Goal: Information Seeking & Learning: Learn about a topic

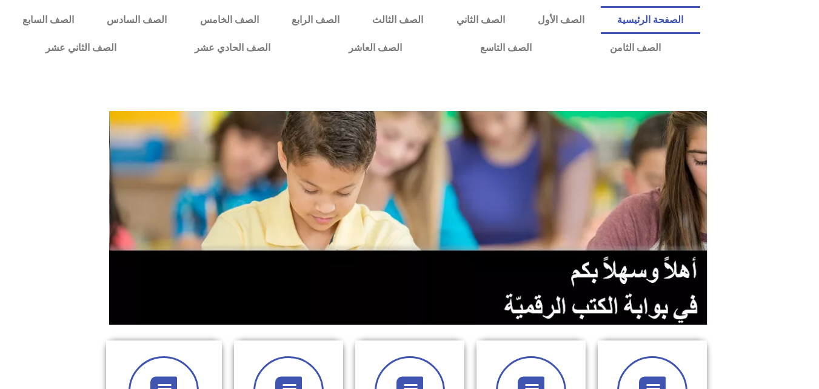
drag, startPoint x: 825, startPoint y: 0, endPoint x: 797, endPoint y: 377, distance: 378.2
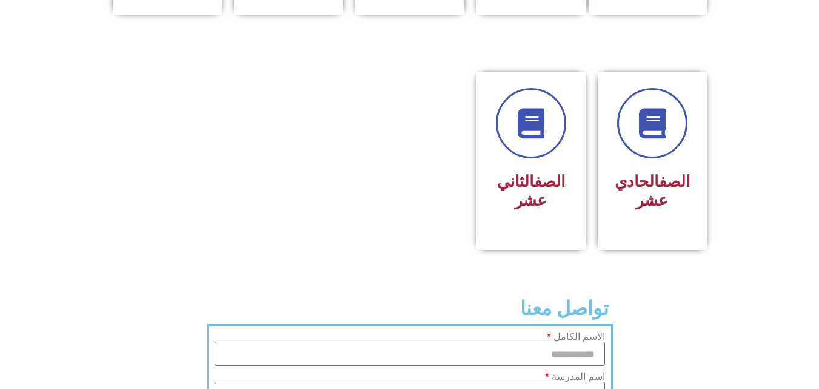
scroll to position [296, 0]
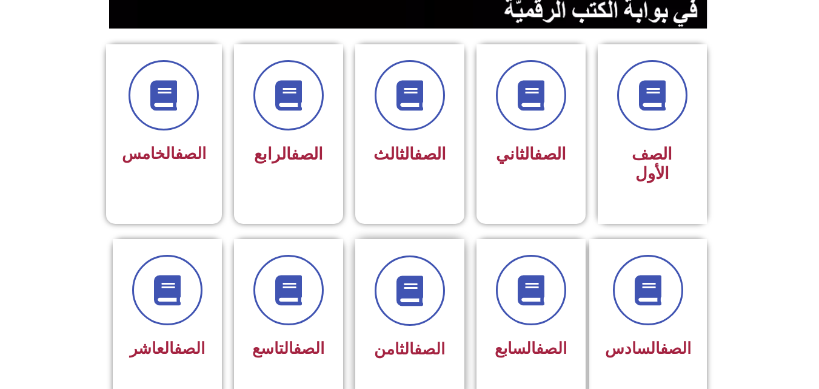
click at [443, 283] on div at bounding box center [410, 290] width 76 height 70
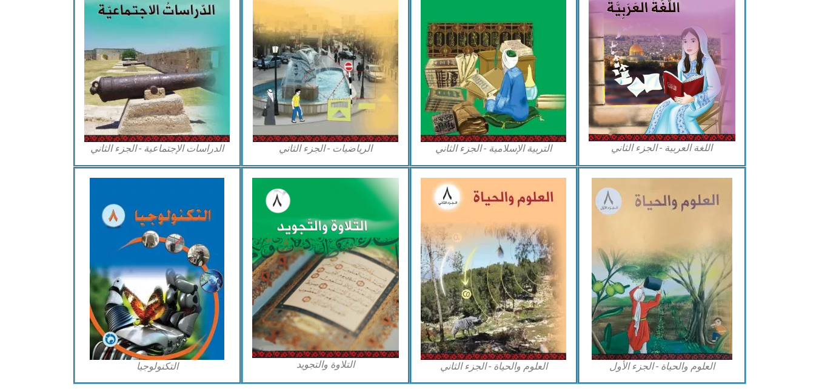
scroll to position [646, 0]
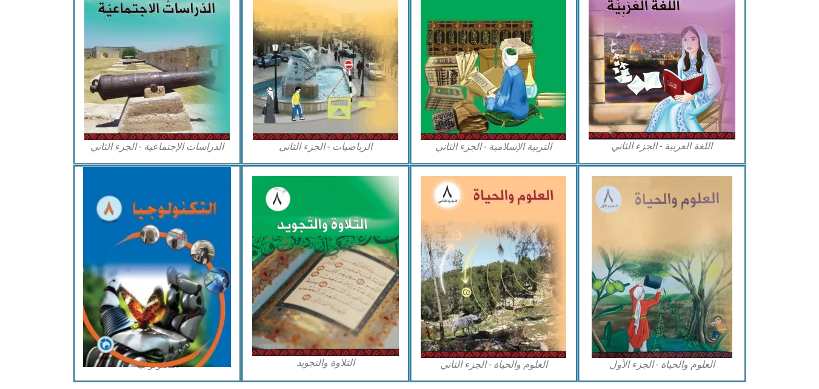
click at [156, 325] on img at bounding box center [157, 267] width 148 height 200
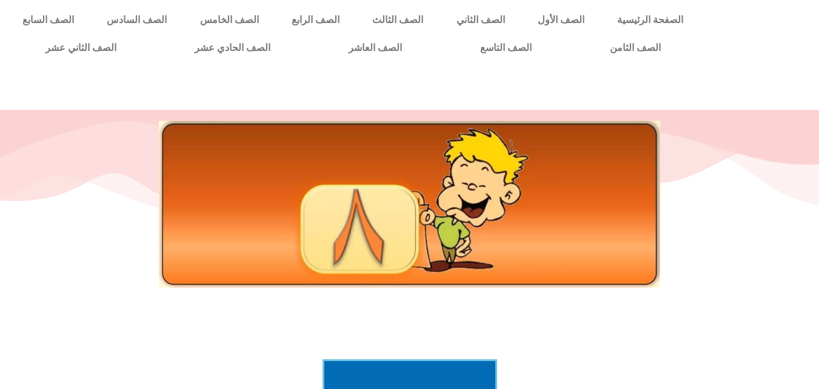
scroll to position [339, 0]
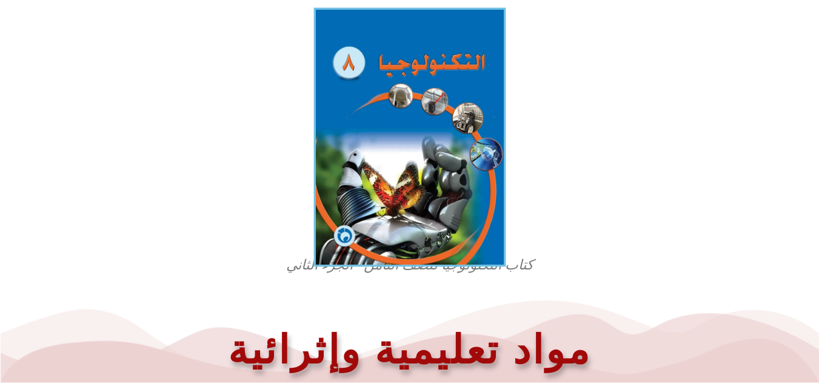
click at [492, 150] on img at bounding box center [409, 137] width 192 height 258
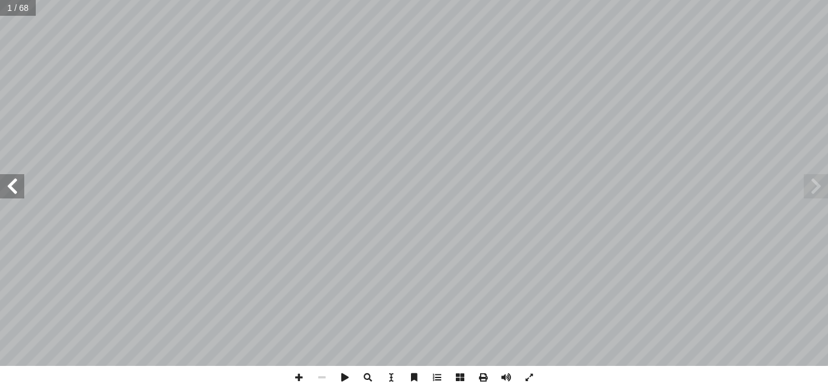
click at [10, 193] on span at bounding box center [12, 186] width 24 height 24
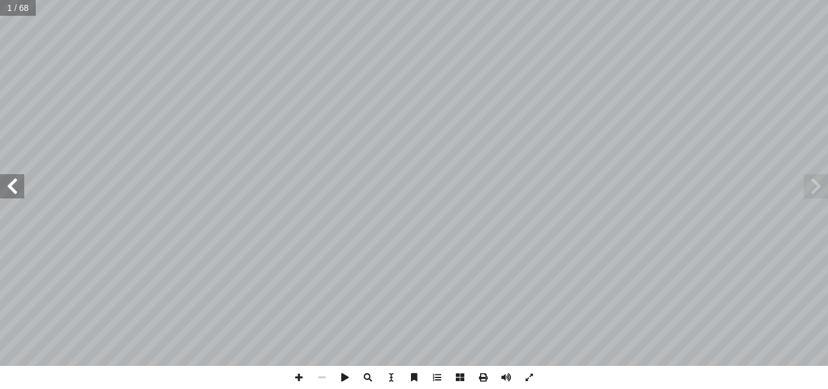
click at [10, 193] on span at bounding box center [12, 186] width 24 height 24
click at [296, 378] on span at bounding box center [298, 377] width 23 height 23
